Goal: Obtain resource: Download file/media

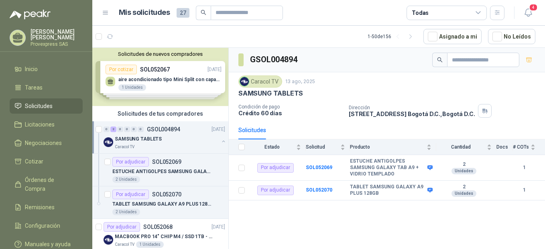
scroll to position [3, 0]
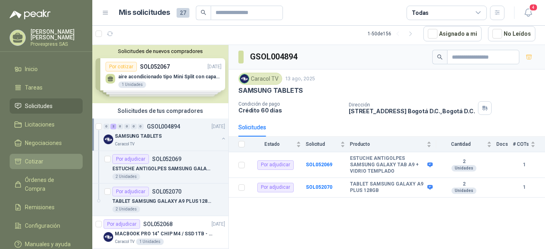
click at [42, 159] on span "Cotizar" at bounding box center [34, 161] width 18 height 9
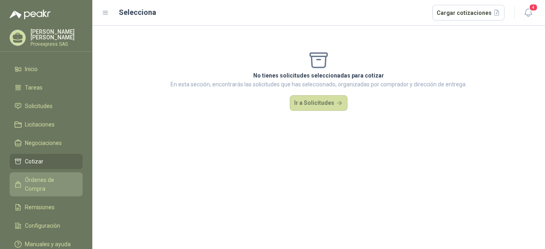
click at [43, 175] on span "Órdenes de Compra" at bounding box center [50, 184] width 50 height 18
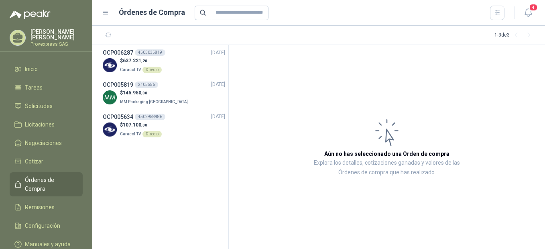
click at [43, 175] on span "Órdenes de Compra" at bounding box center [50, 184] width 50 height 18
click at [49, 107] on span "Solicitudes" at bounding box center [39, 106] width 28 height 9
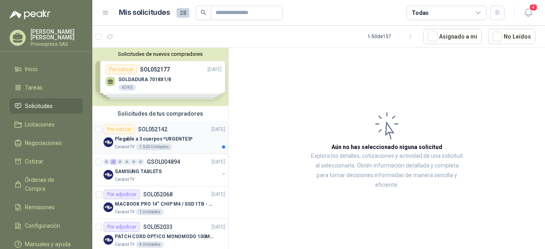
click at [118, 128] on div "Por cotizar" at bounding box center [119, 129] width 31 height 10
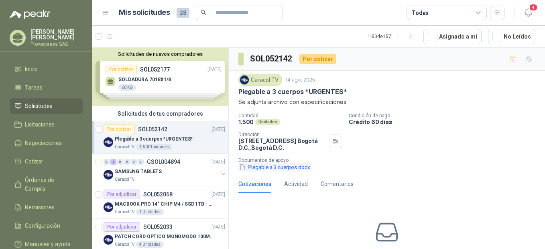
click at [250, 165] on button "Plegable a 3 cuerpos.docx" at bounding box center [274, 167] width 73 height 8
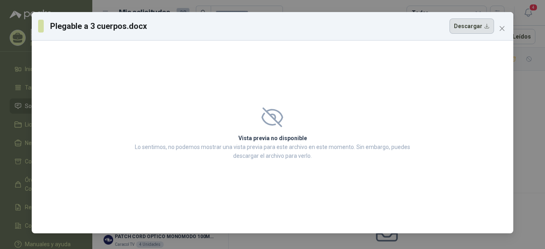
click at [474, 28] on button "Descargar" at bounding box center [472, 25] width 45 height 15
